Goal: Information Seeking & Learning: Learn about a topic

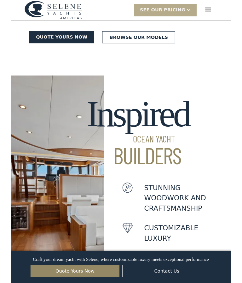
scroll to position [446, 0]
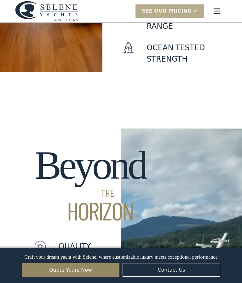
click at [172, 123] on img at bounding box center [181, 252] width 121 height 258
click at [167, 123] on img at bounding box center [181, 252] width 121 height 258
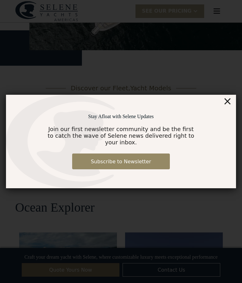
scroll to position [964, 0]
click at [230, 101] on div "×" at bounding box center [227, 101] width 9 height 13
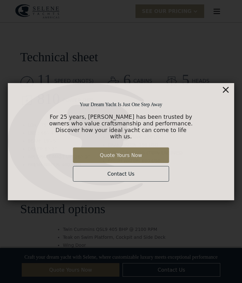
scroll to position [840, 0]
click at [231, 94] on div "×" at bounding box center [227, 88] width 9 height 13
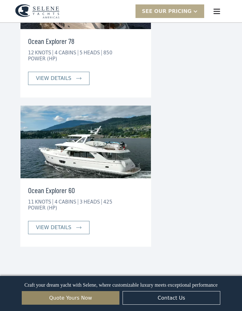
scroll to position [1746, 0]
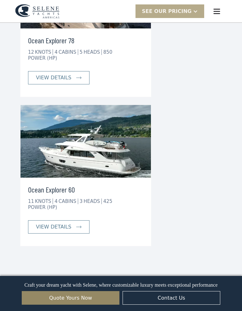
click at [66, 81] on div "view details" at bounding box center [53, 78] width 35 height 8
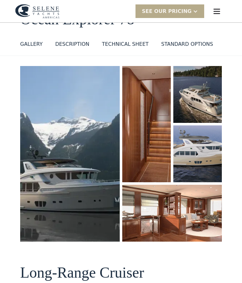
scroll to position [46, 0]
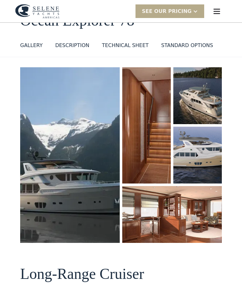
click at [199, 127] on img at bounding box center [198, 155] width 49 height 57
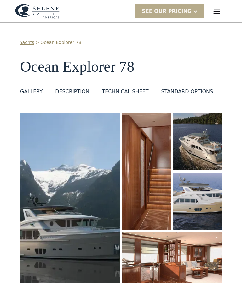
click at [185, 8] on div "SEE Our Pricing" at bounding box center [167, 12] width 50 height 8
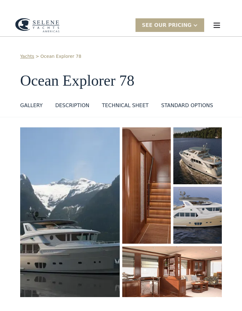
scroll to position [3, 0]
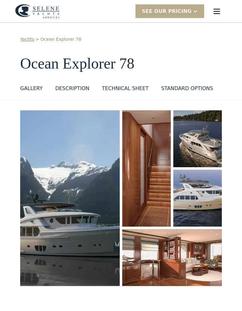
click at [202, 169] on img at bounding box center [198, 197] width 49 height 57
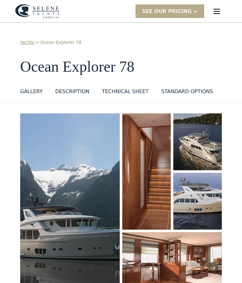
scroll to position [0, 0]
click at [221, 13] on img at bounding box center [217, 11] width 9 height 9
click at [220, 8] on img at bounding box center [217, 11] width 9 height 9
